Goal: Transaction & Acquisition: Purchase product/service

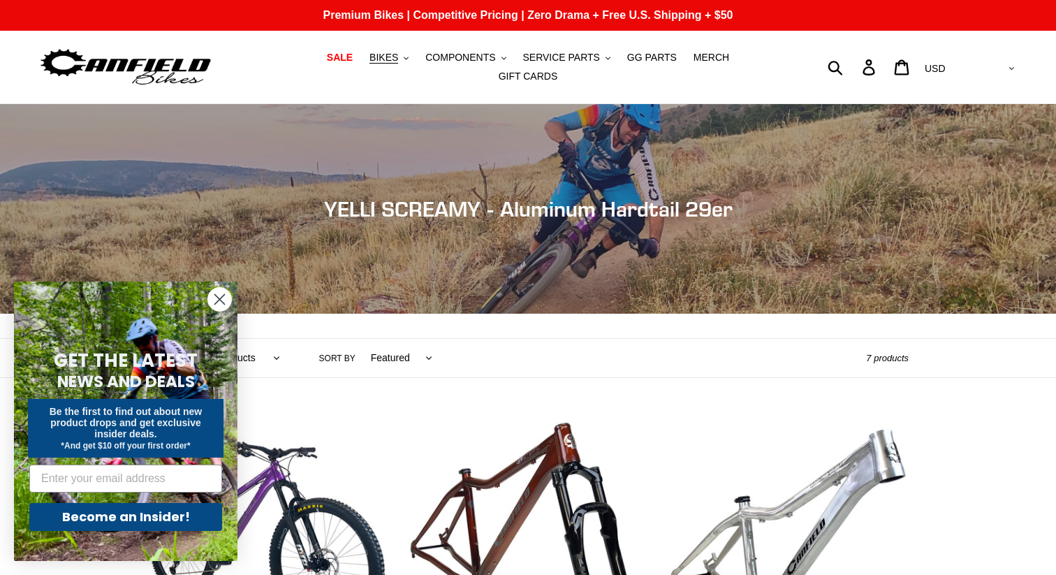
click at [219, 298] on icon "Close dialog" at bounding box center [220, 300] width 10 height 10
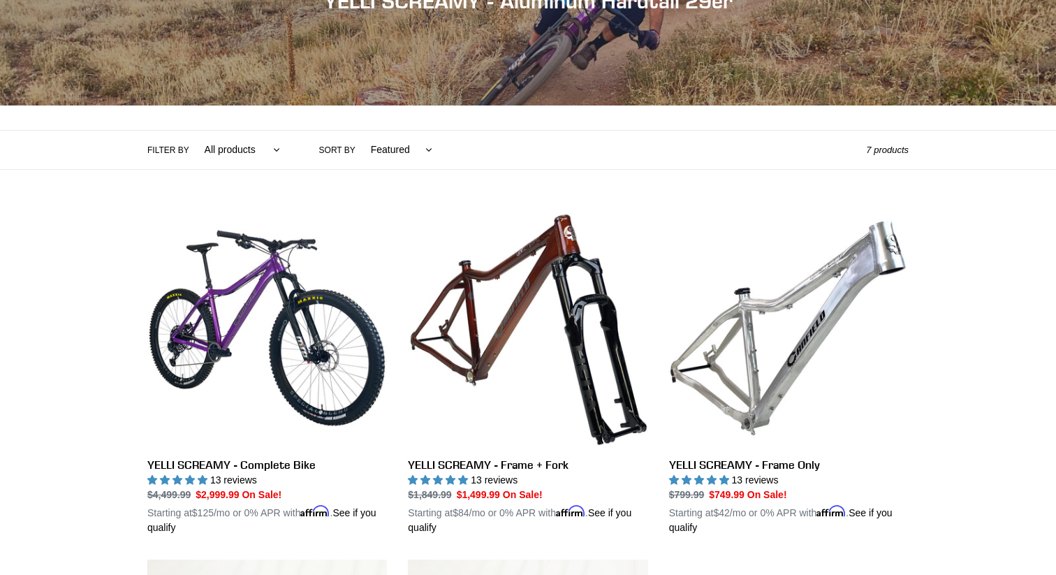
scroll to position [209, 0]
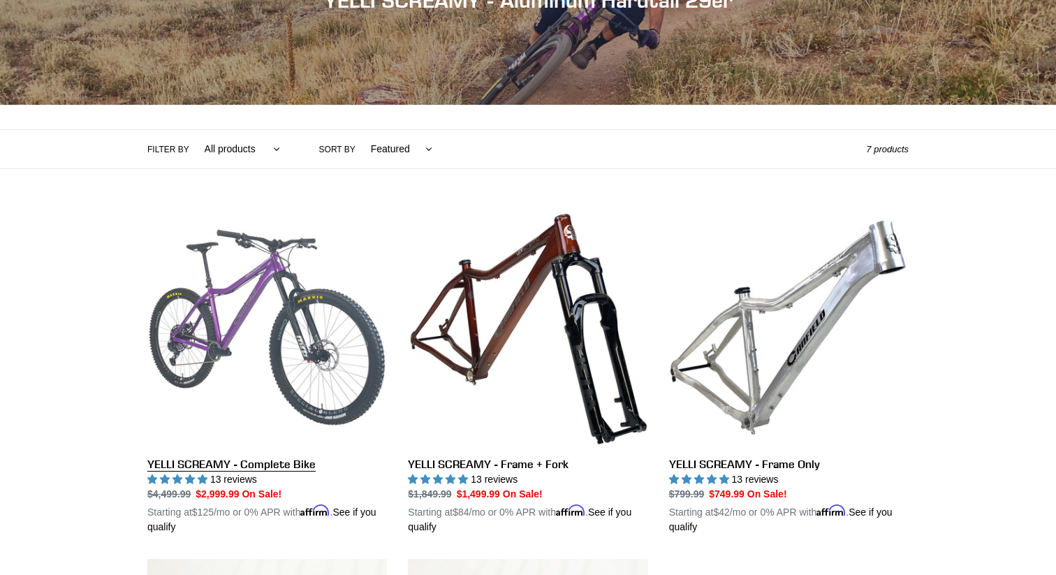
click at [272, 306] on link "YELLI SCREAMY - Complete Bike" at bounding box center [267, 370] width 240 height 327
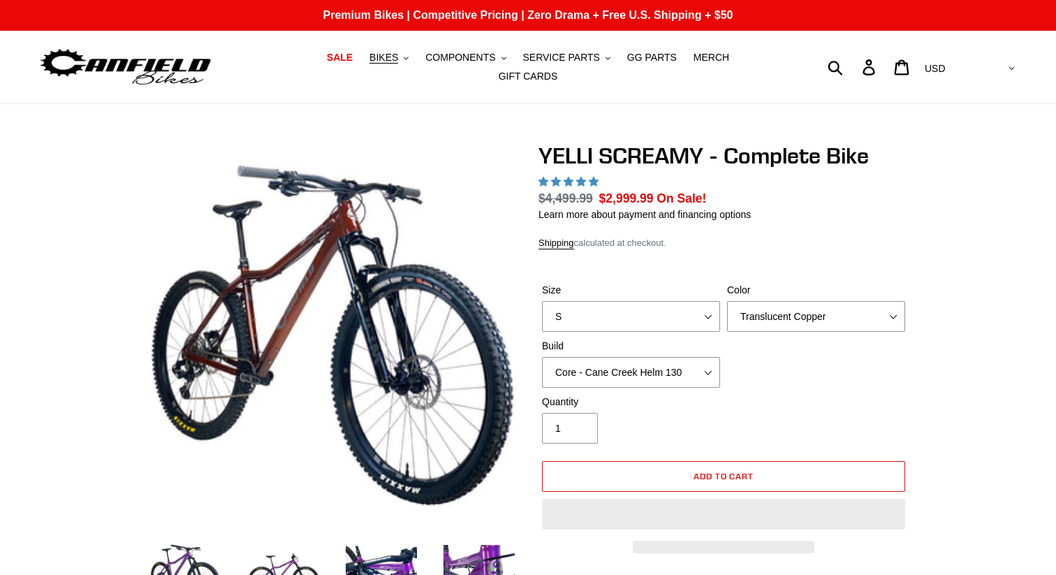
select select "highest-rating"
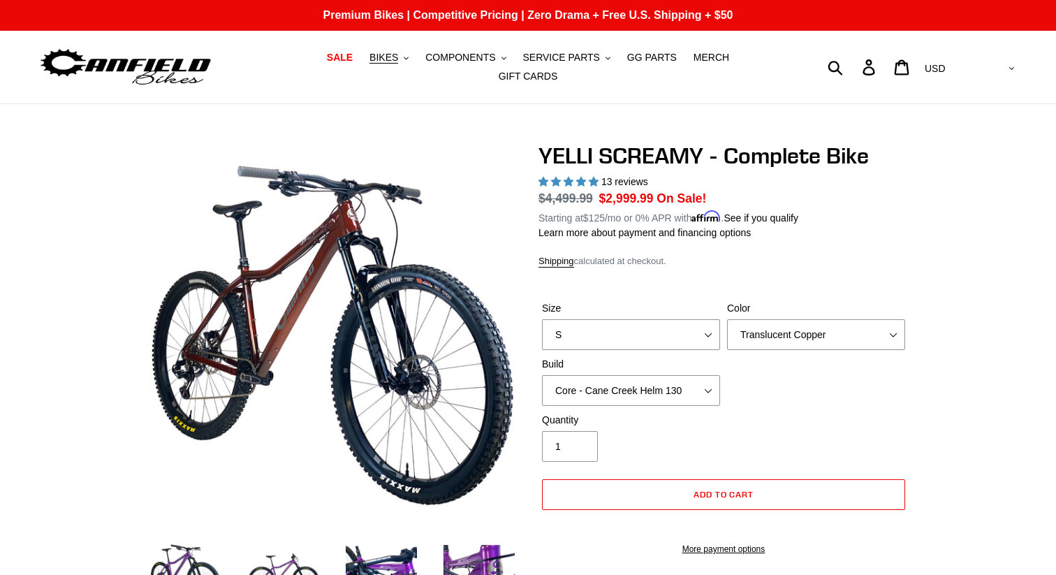
click at [624, 305] on label "Size" at bounding box center [631, 308] width 178 height 15
click at [624, 319] on select "S M L XL" at bounding box center [631, 334] width 178 height 31
click at [613, 334] on select "S M L XL" at bounding box center [631, 334] width 178 height 31
select select "L"
click at [606, 388] on select "Core - Cane Creek Helm 130 Pro - [GEOGRAPHIC_DATA] Helm 130 Core - Fox 34 SL Fa…" at bounding box center [631, 390] width 178 height 31
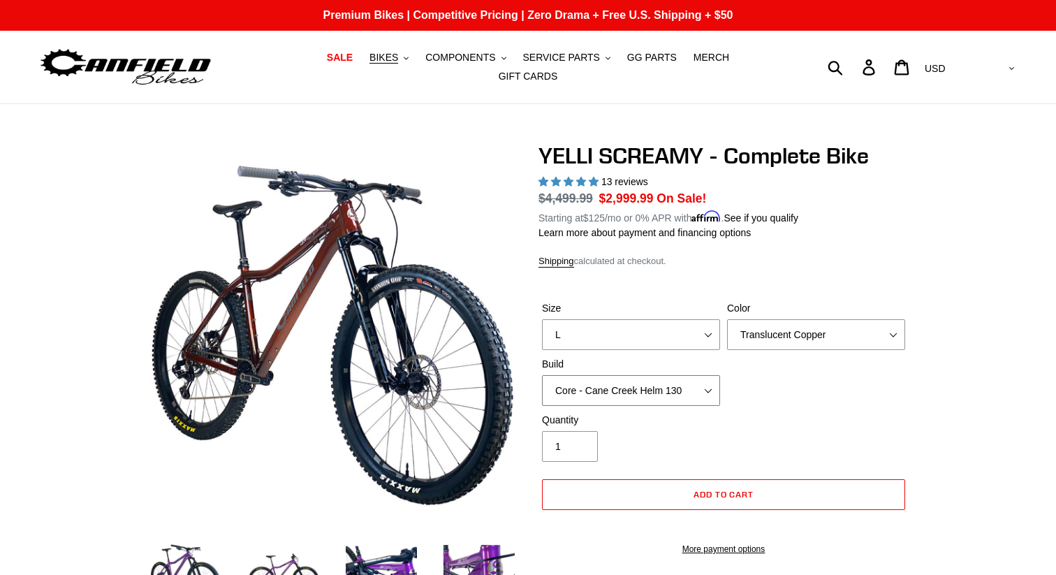
select select "Core - Fox 34 SL Factory Grip X 130"
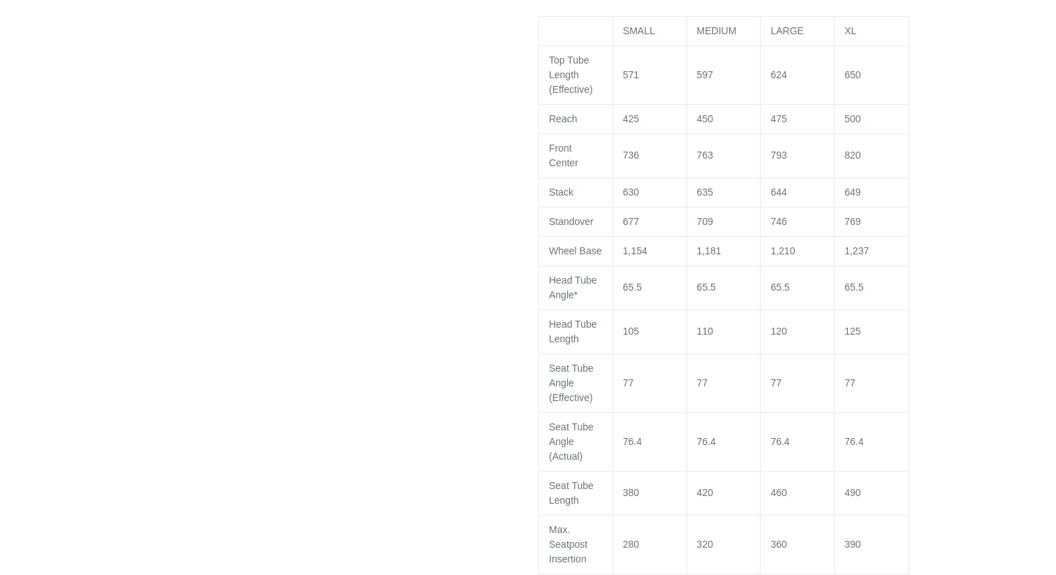
scroll to position [1866, 0]
drag, startPoint x: 870, startPoint y: 311, endPoint x: 829, endPoint y: 307, distance: 40.7
click at [829, 307] on tr "Head Tube Angle* 65.5 65.5 65.5 65.5" at bounding box center [723, 288] width 369 height 44
drag, startPoint x: 795, startPoint y: 310, endPoint x: 835, endPoint y: 3, distance: 309.2
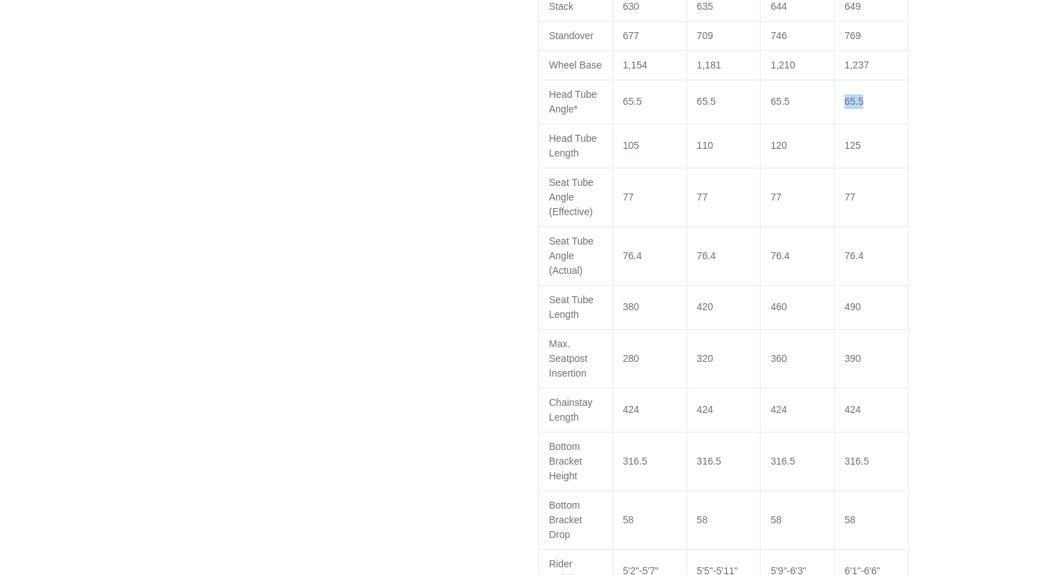
scroll to position [2059, 0]
